Goal: Task Accomplishment & Management: Use online tool/utility

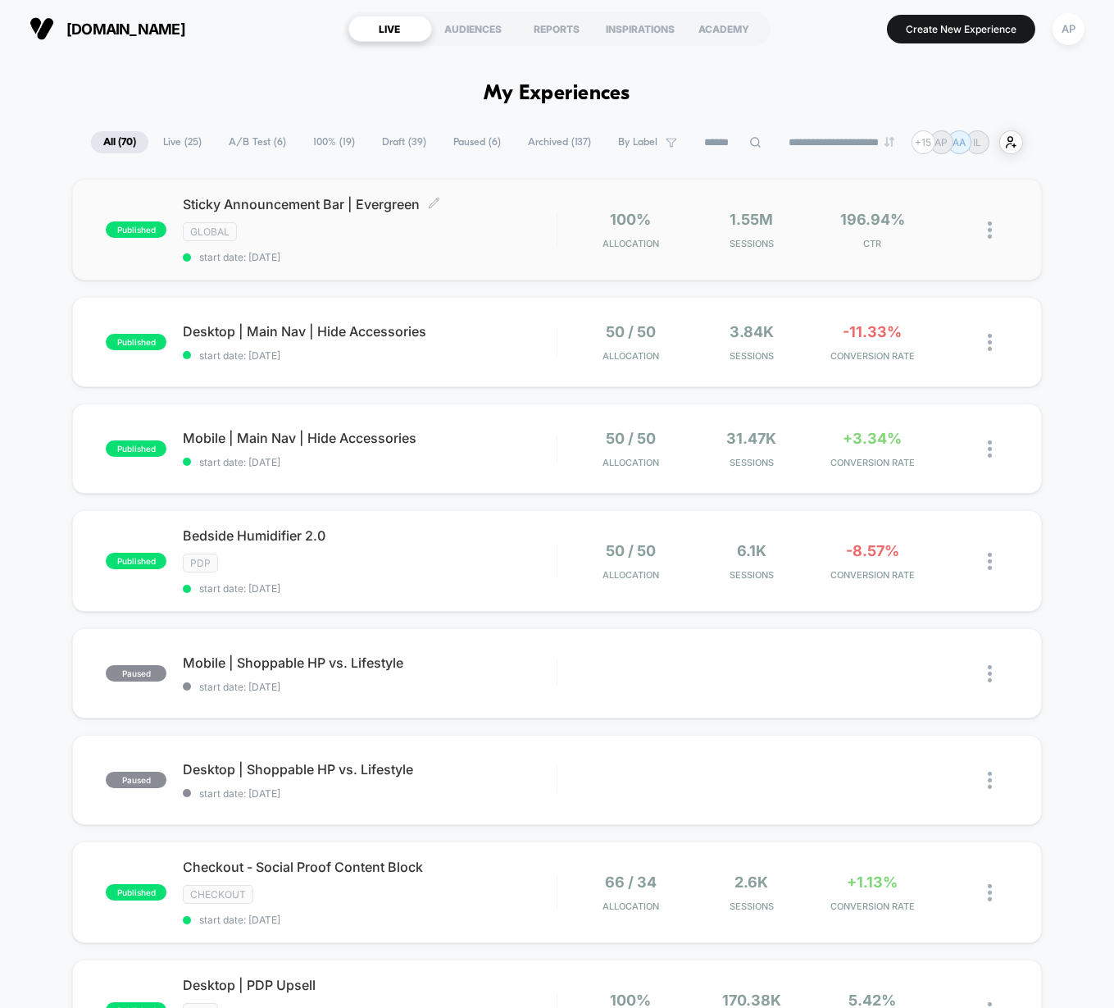
click at [491, 236] on div "GLOBAL" at bounding box center [369, 231] width 373 height 19
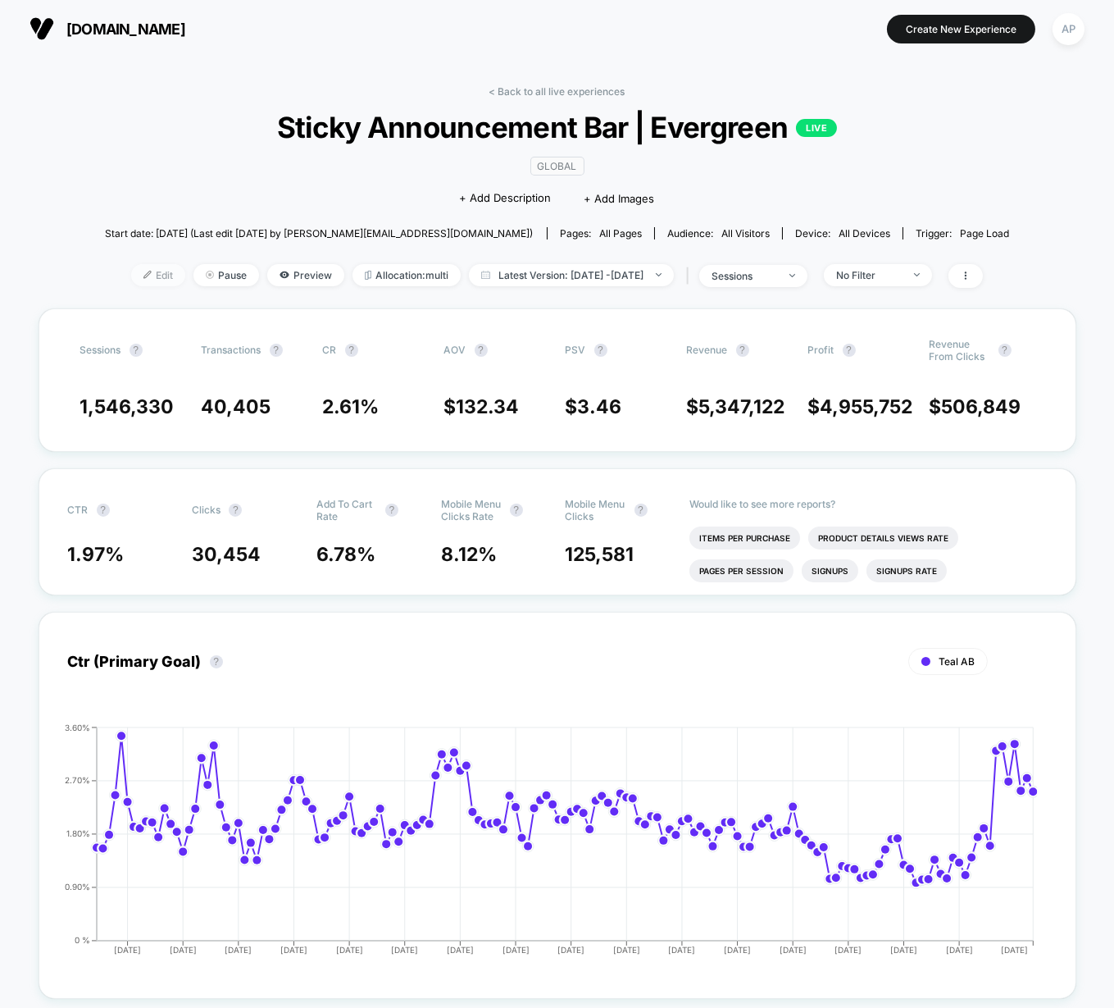
click at [131, 275] on span "Edit" at bounding box center [158, 275] width 54 height 22
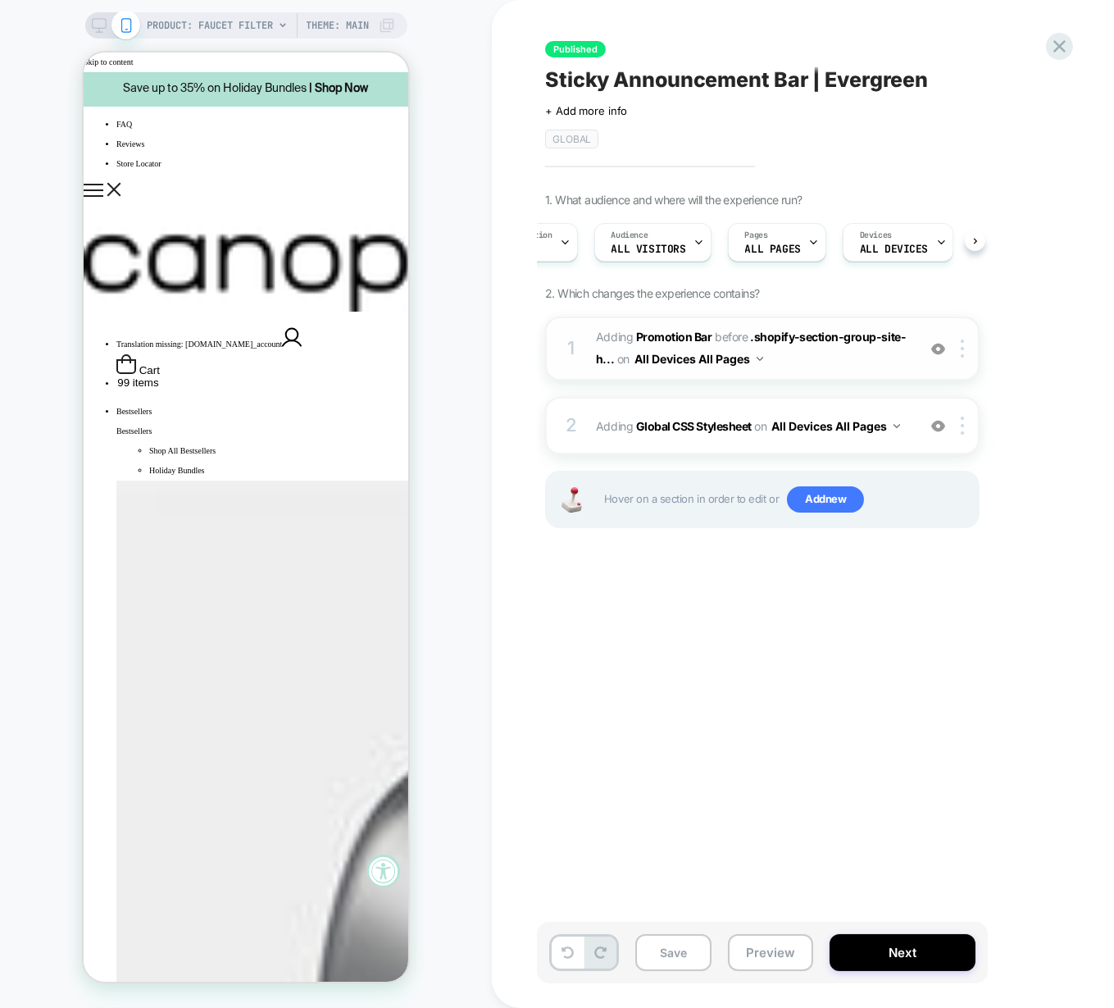
scroll to position [0, 71]
click at [826, 365] on span "#_loomi_addon_1730835540714_dup1732142624_dup1732717452_dup1733494637_dup173510…" at bounding box center [752, 348] width 312 height 44
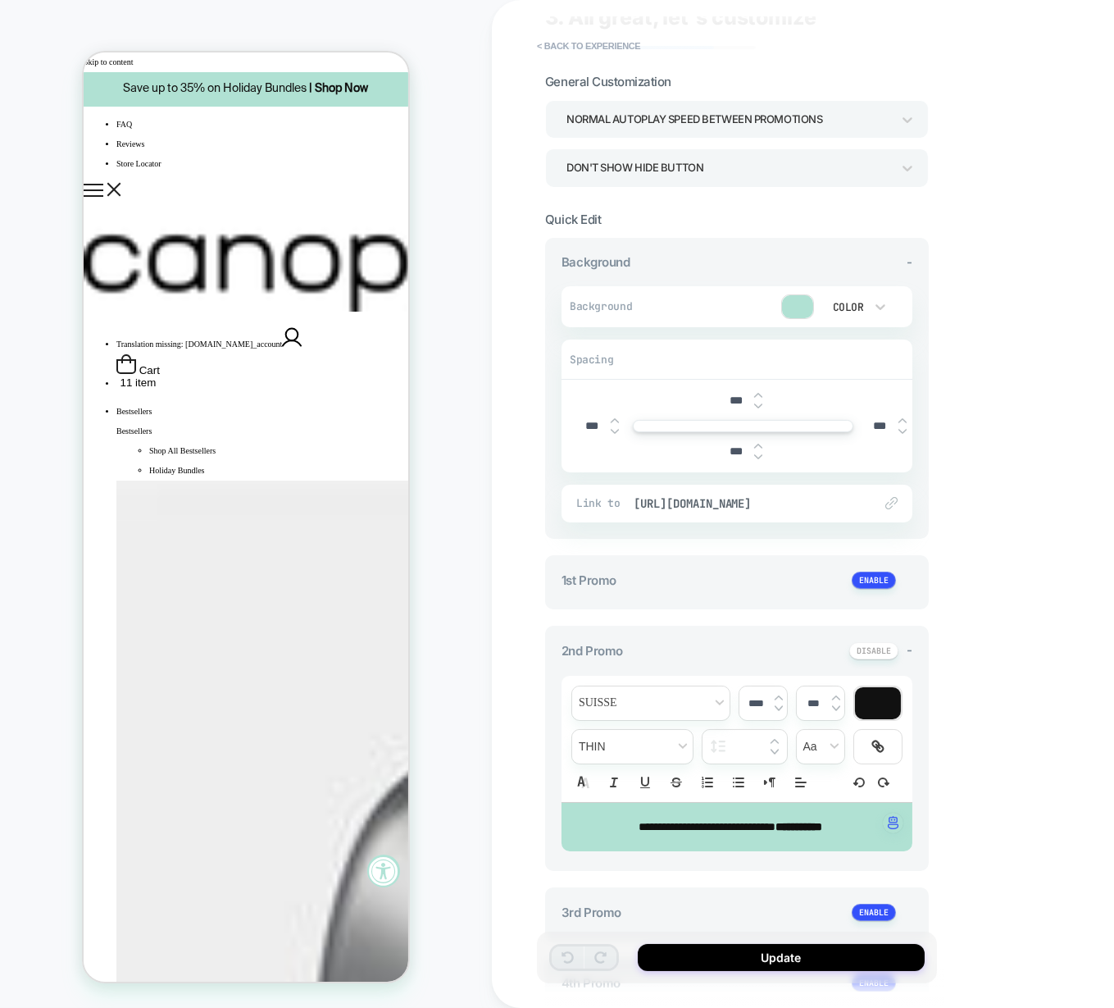
scroll to position [66, 0]
